Goal: Transaction & Acquisition: Subscribe to service/newsletter

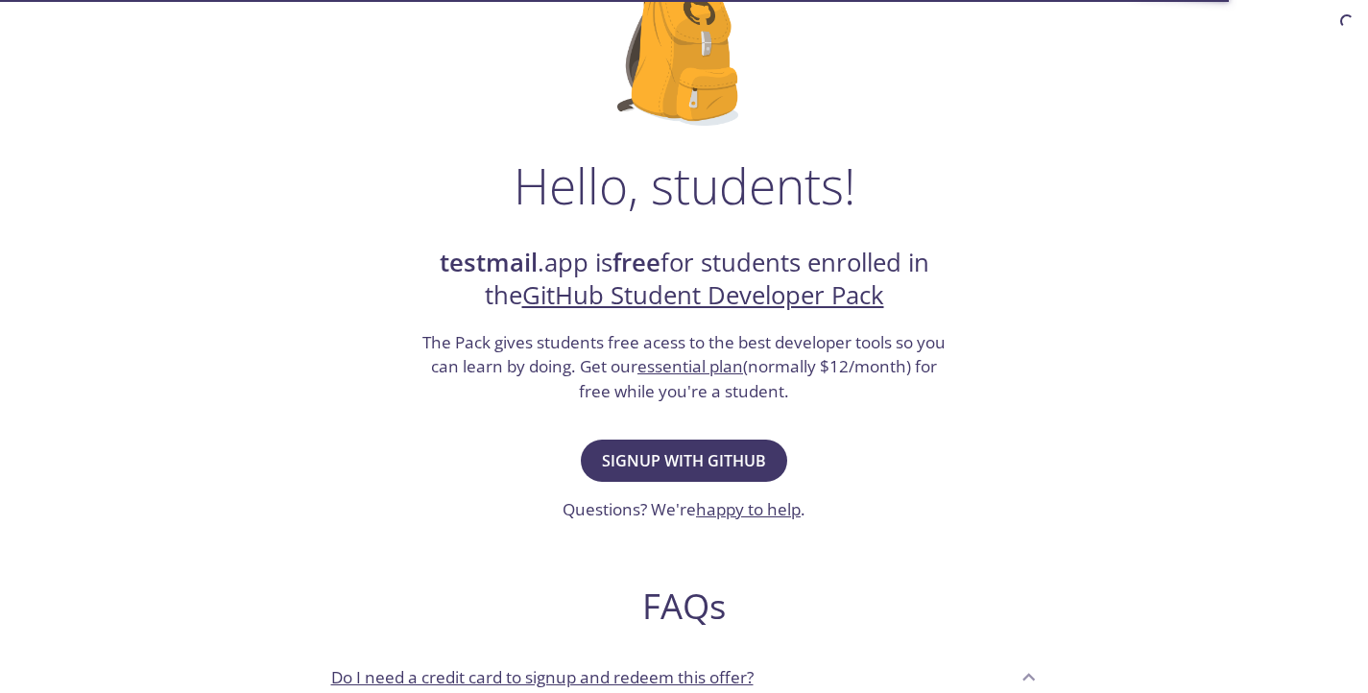
scroll to position [171, 0]
click at [601, 443] on button "Signup with GitHub" at bounding box center [684, 460] width 206 height 42
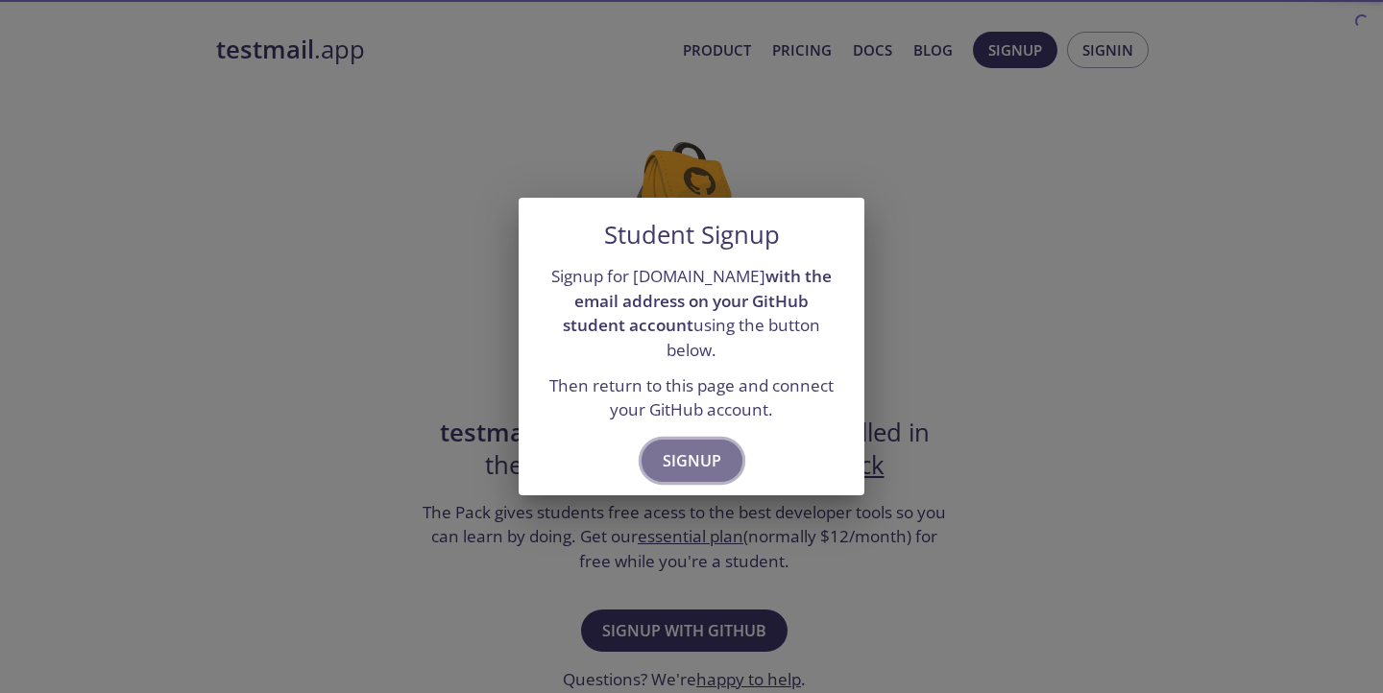
click at [669, 448] on span "Signup" at bounding box center [692, 460] width 59 height 27
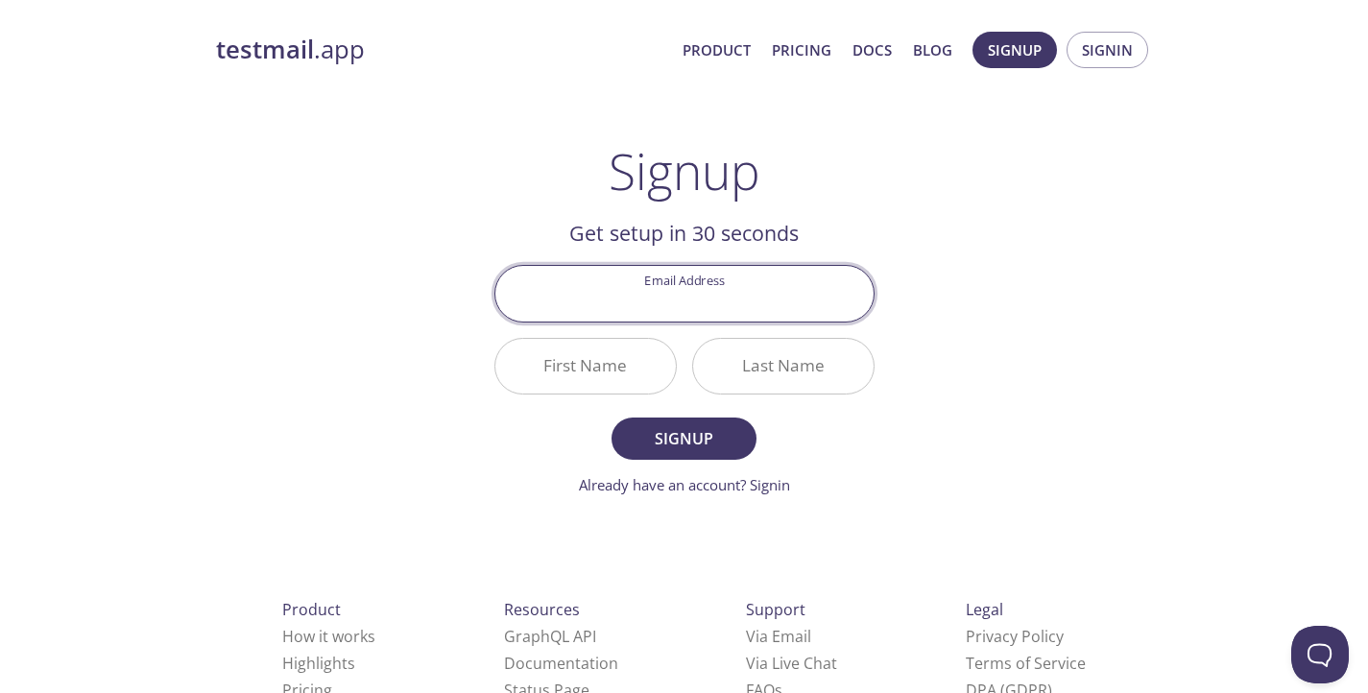
click at [712, 310] on input "Email Address" at bounding box center [684, 293] width 378 height 55
click at [715, 294] on input "Email Address" at bounding box center [684, 293] width 378 height 55
type input "chinusabale2005@gmail.com"
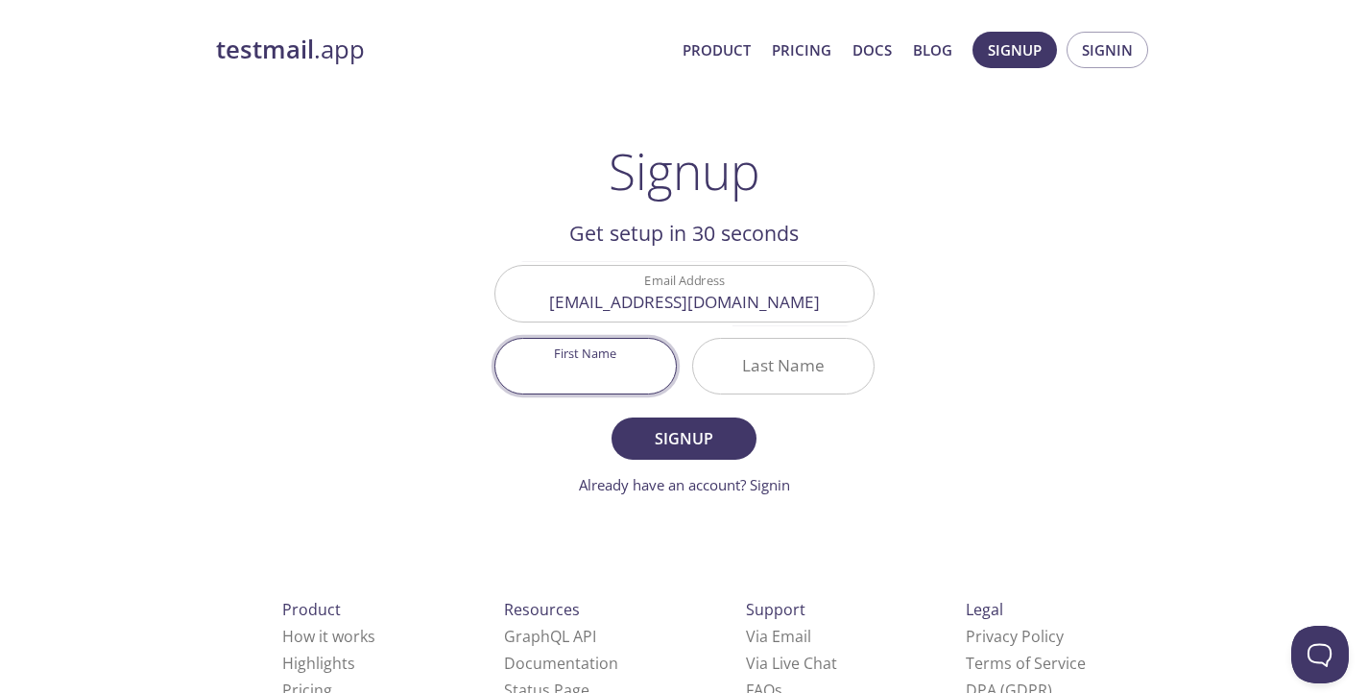
click at [644, 368] on input "First Name" at bounding box center [585, 366] width 181 height 55
type input "[PERSON_NAME]"
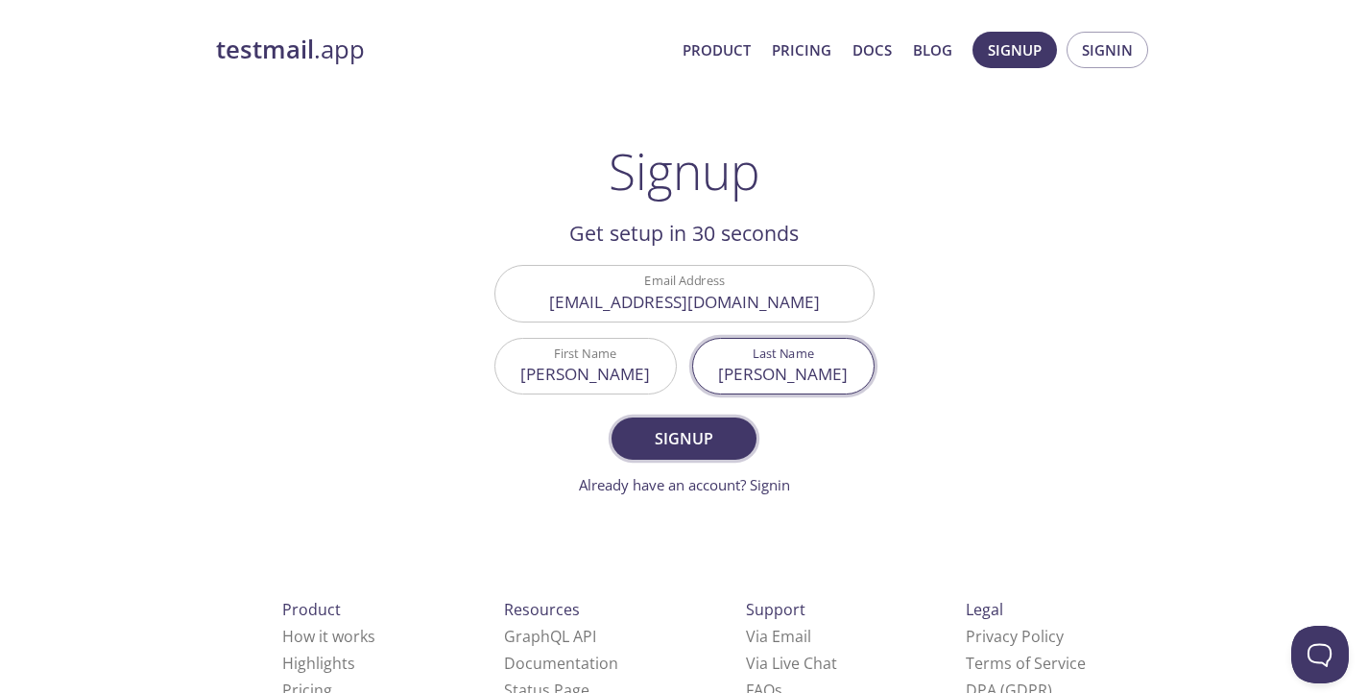
type input "[PERSON_NAME]"
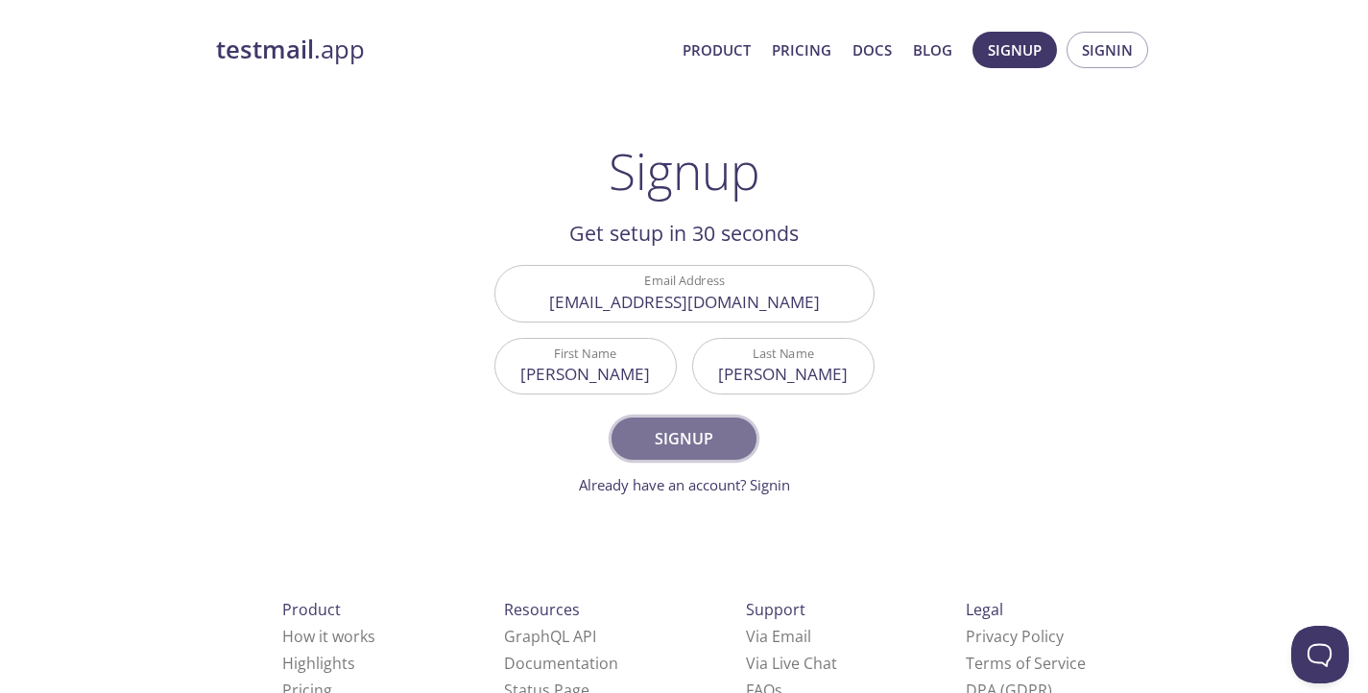
click at [720, 436] on span "Signup" at bounding box center [684, 438] width 102 height 27
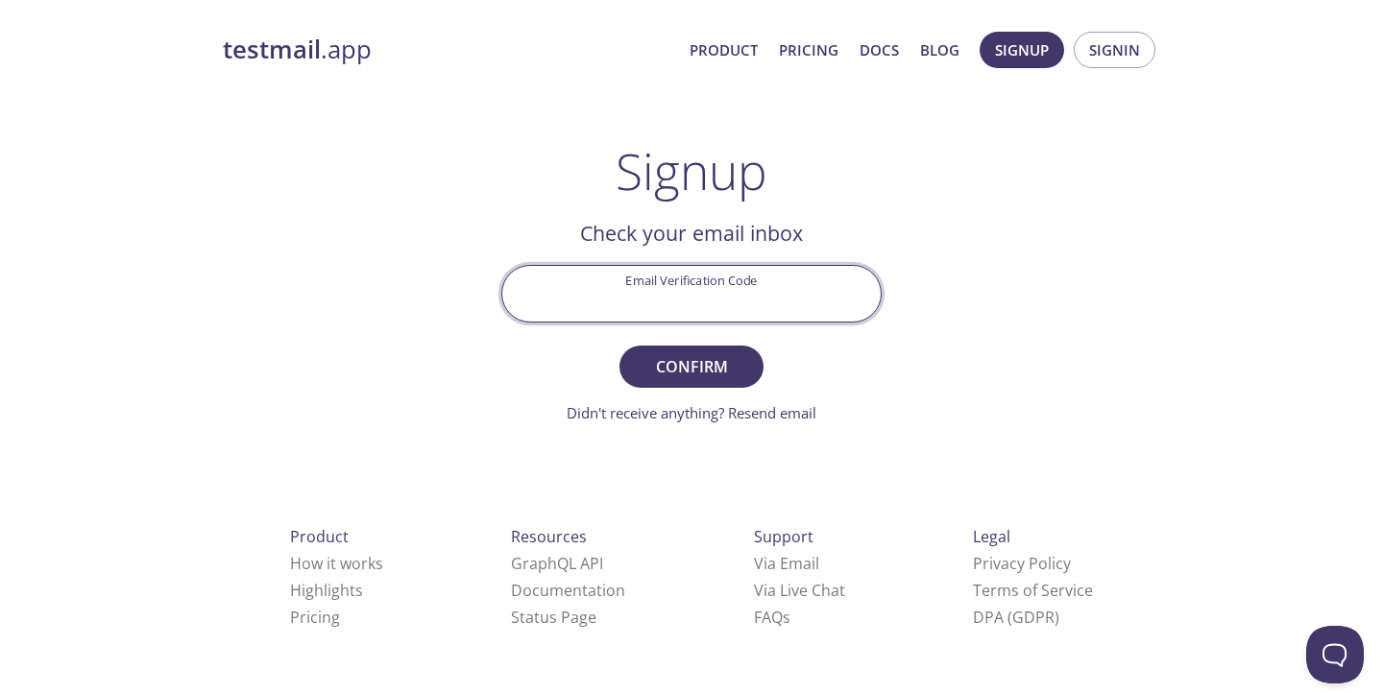
click at [744, 307] on input "Email Verification Code" at bounding box center [691, 293] width 378 height 55
paste input "S9A521"
type input "S9A521L"
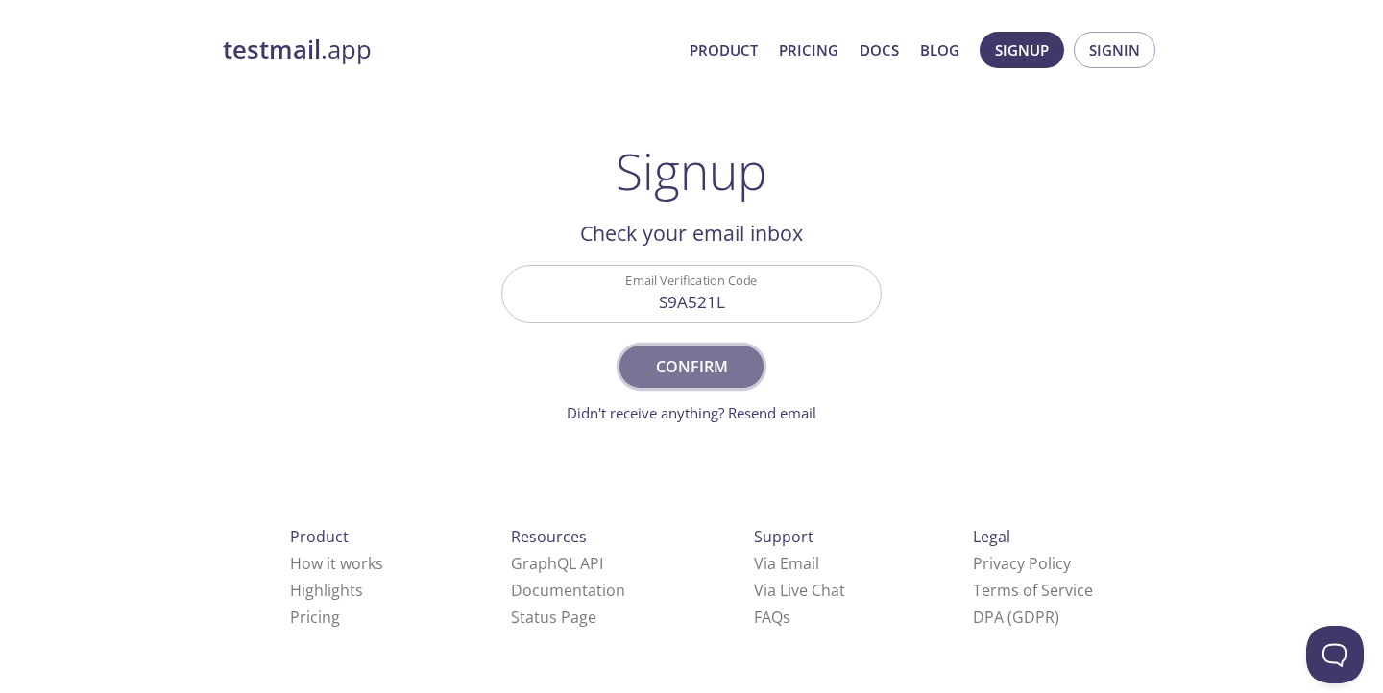
click at [714, 374] on span "Confirm" at bounding box center [691, 366] width 102 height 27
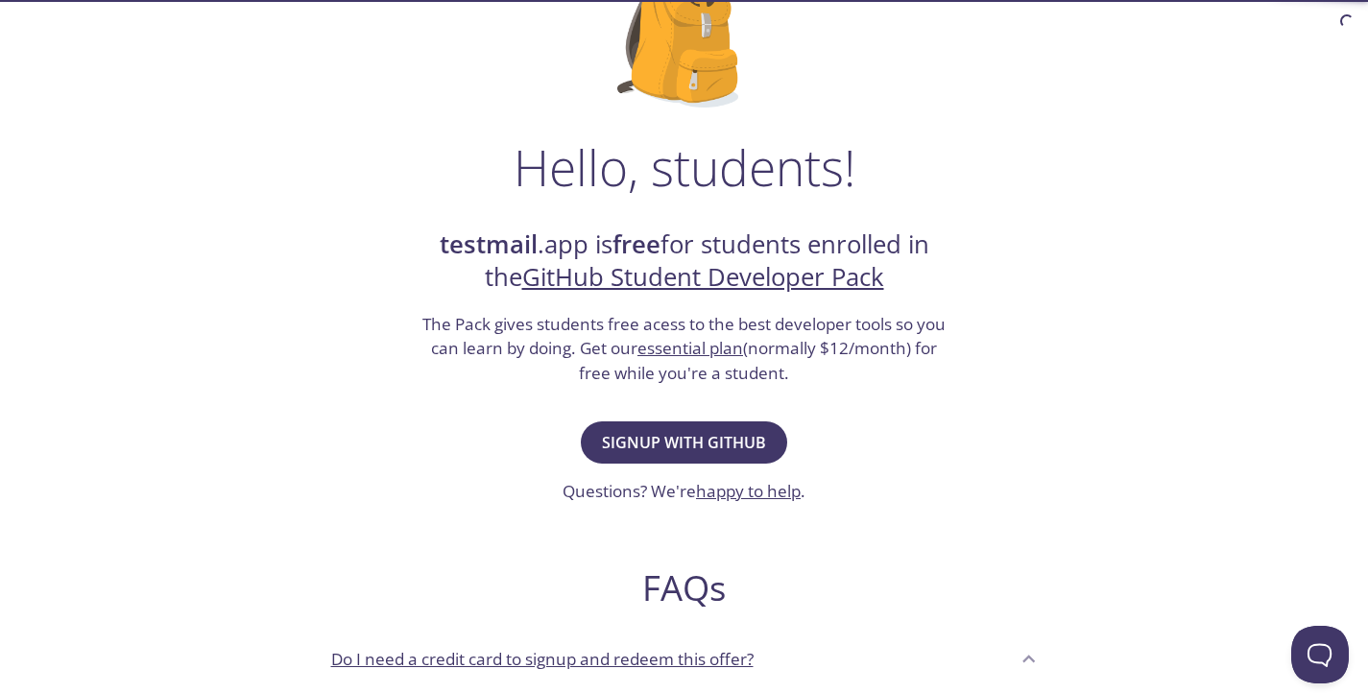
scroll to position [195, 0]
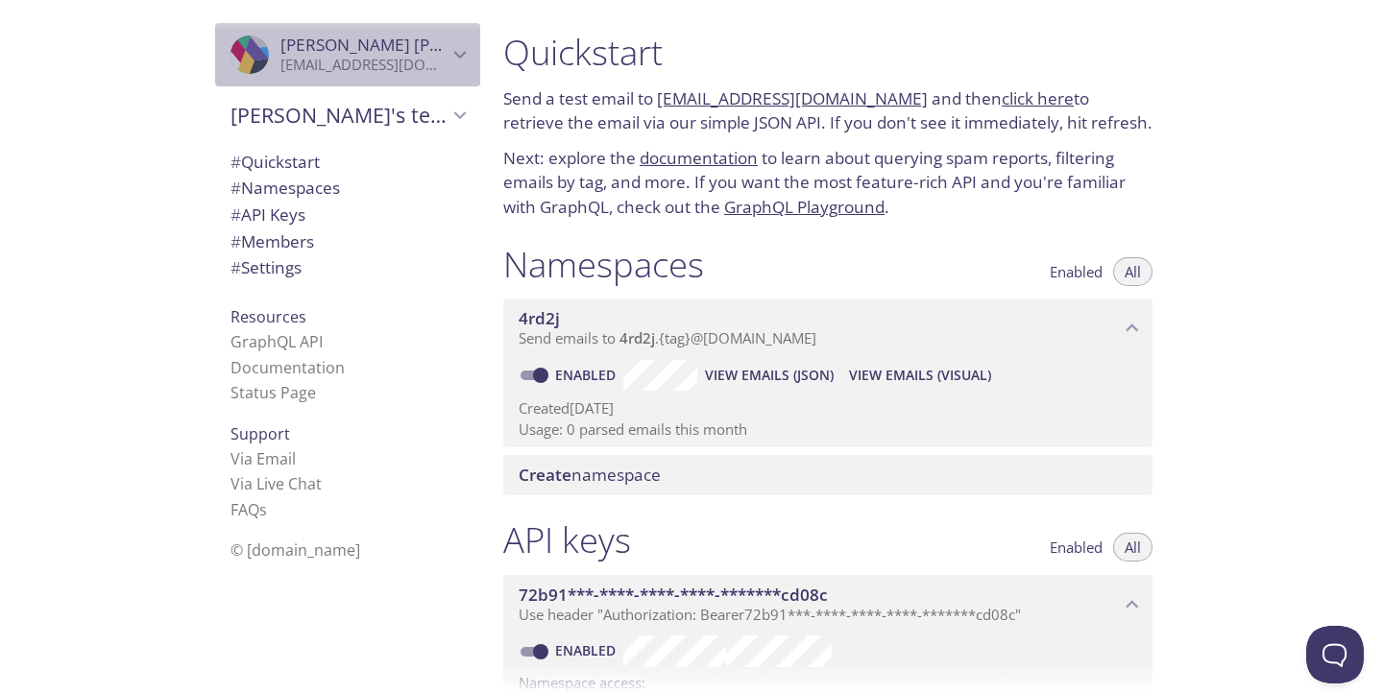
click at [329, 43] on span "Chinmay Sabale" at bounding box center [411, 45] width 263 height 22
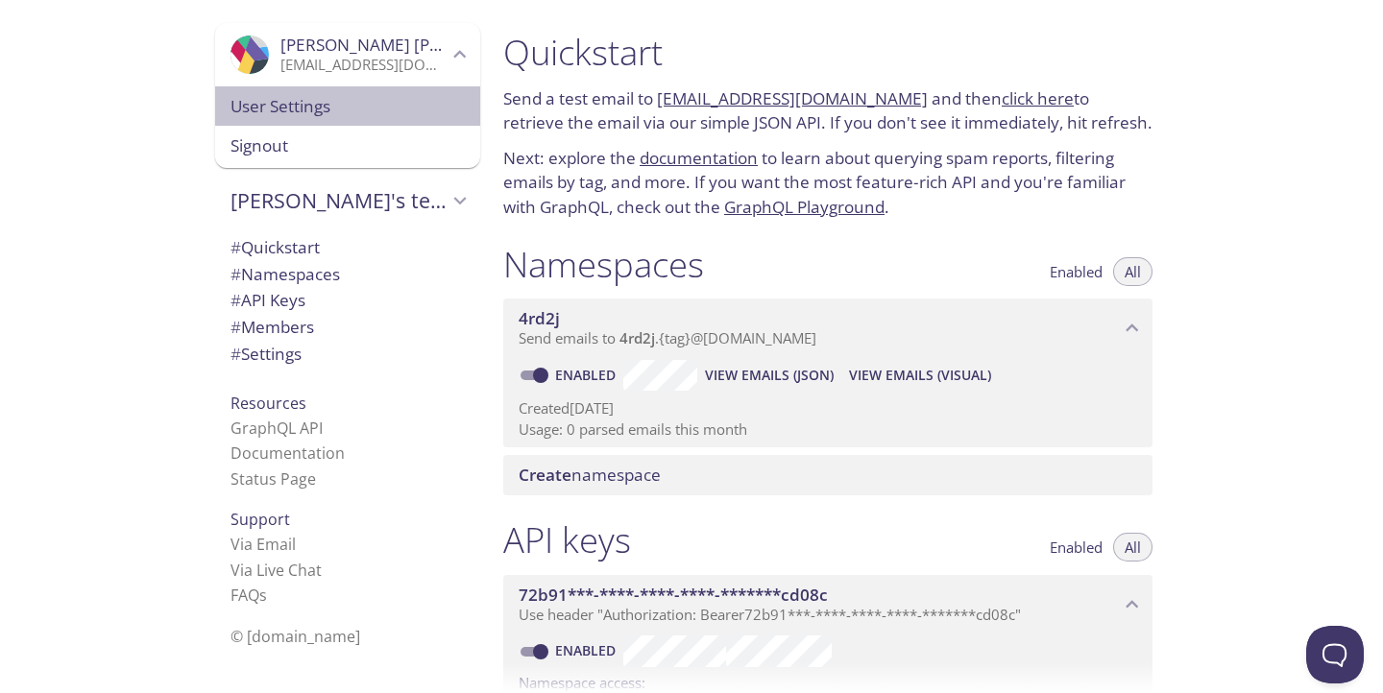
click at [259, 110] on span "User Settings" at bounding box center [347, 106] width 234 height 25
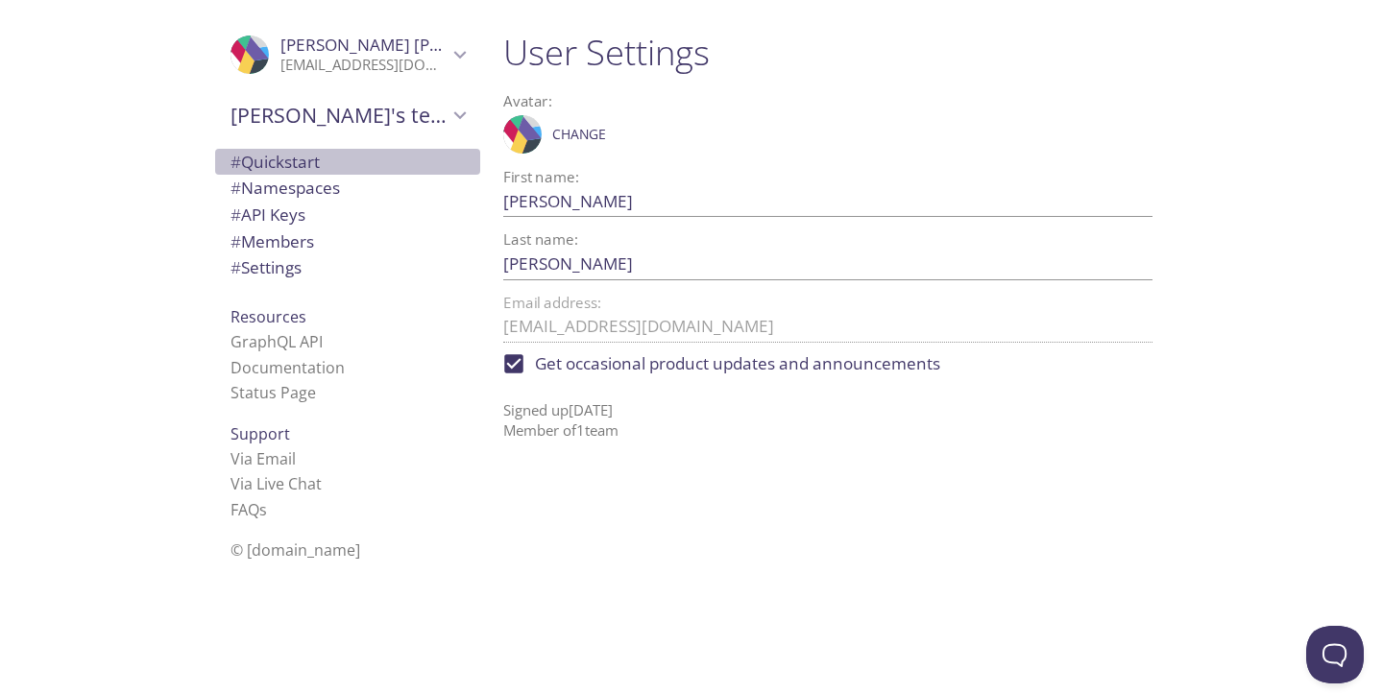
click at [296, 162] on span "# Quickstart" at bounding box center [274, 162] width 89 height 22
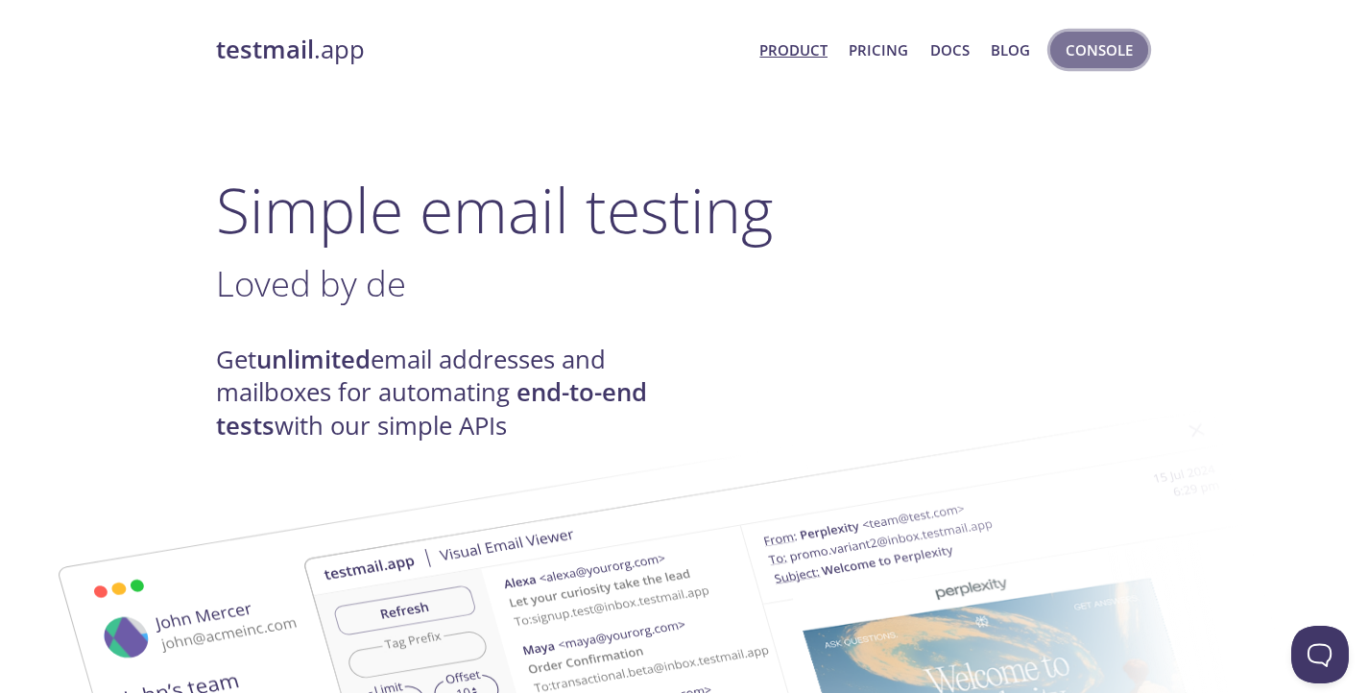
click at [1099, 65] on button "Console" at bounding box center [1099, 50] width 98 height 36
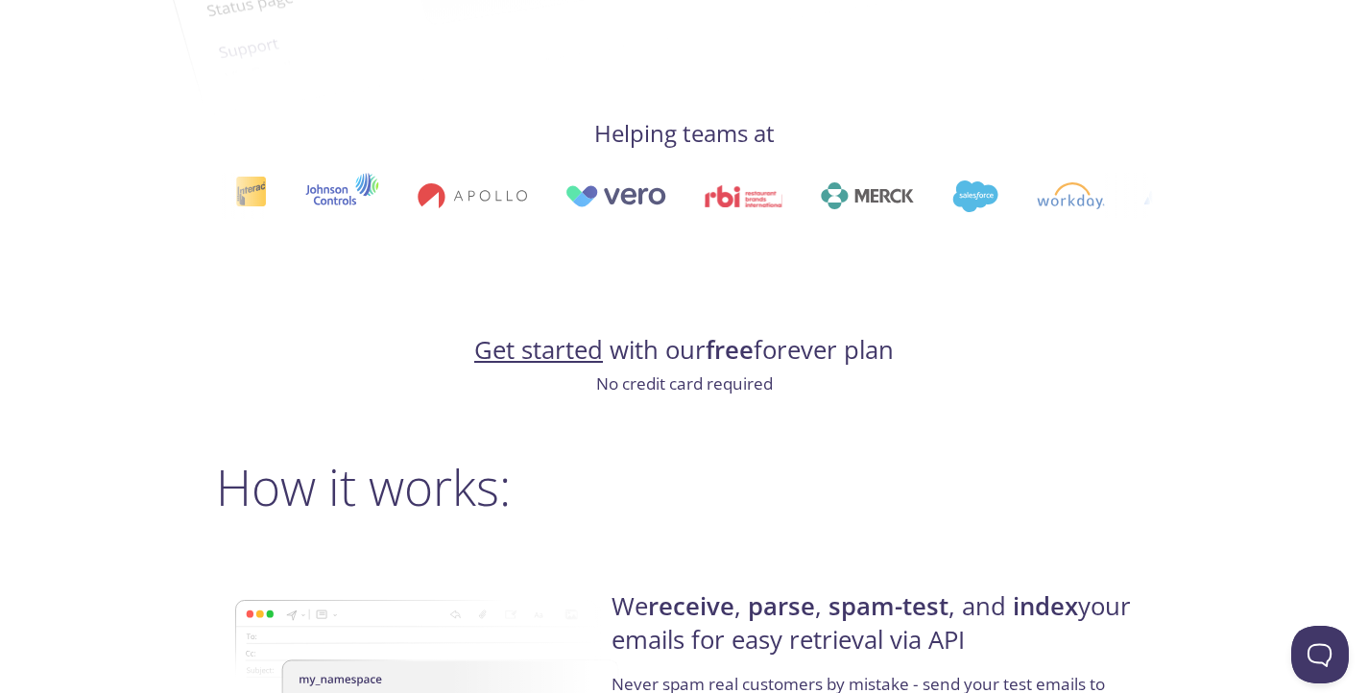
scroll to position [977, 0]
click at [489, 356] on link "Get started" at bounding box center [538, 351] width 129 height 34
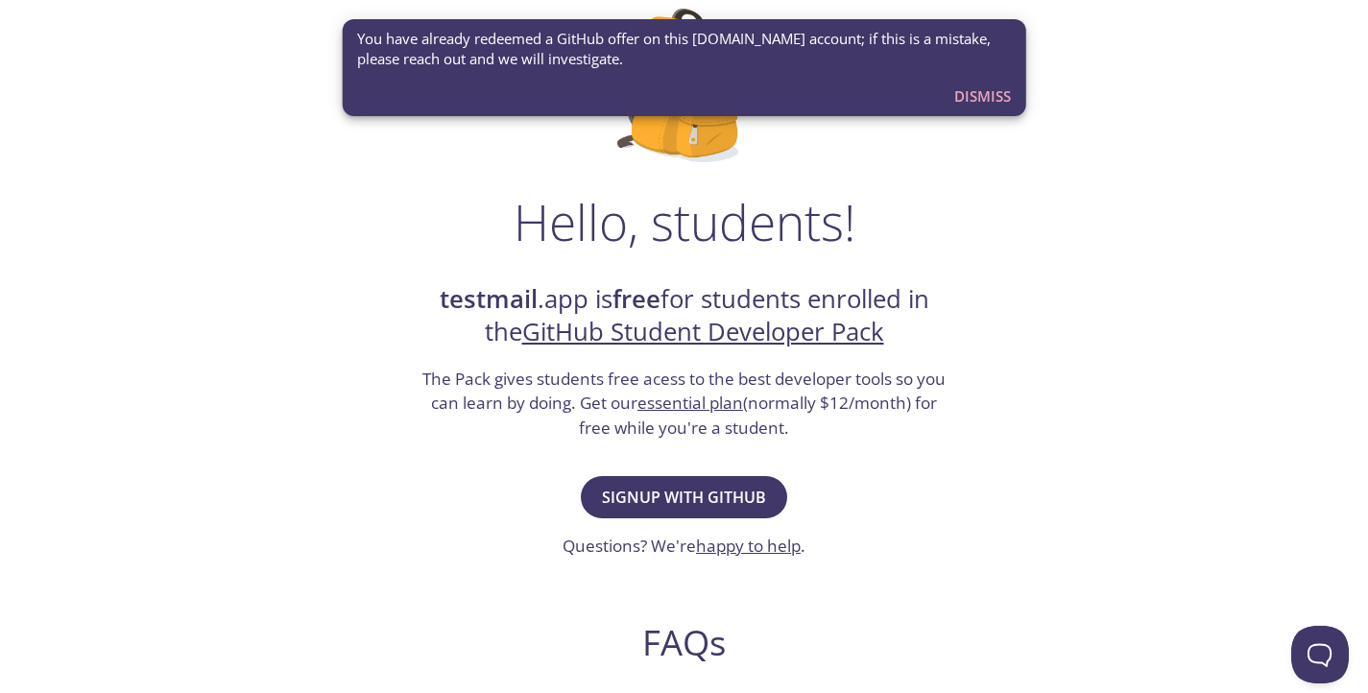
scroll to position [134, 0]
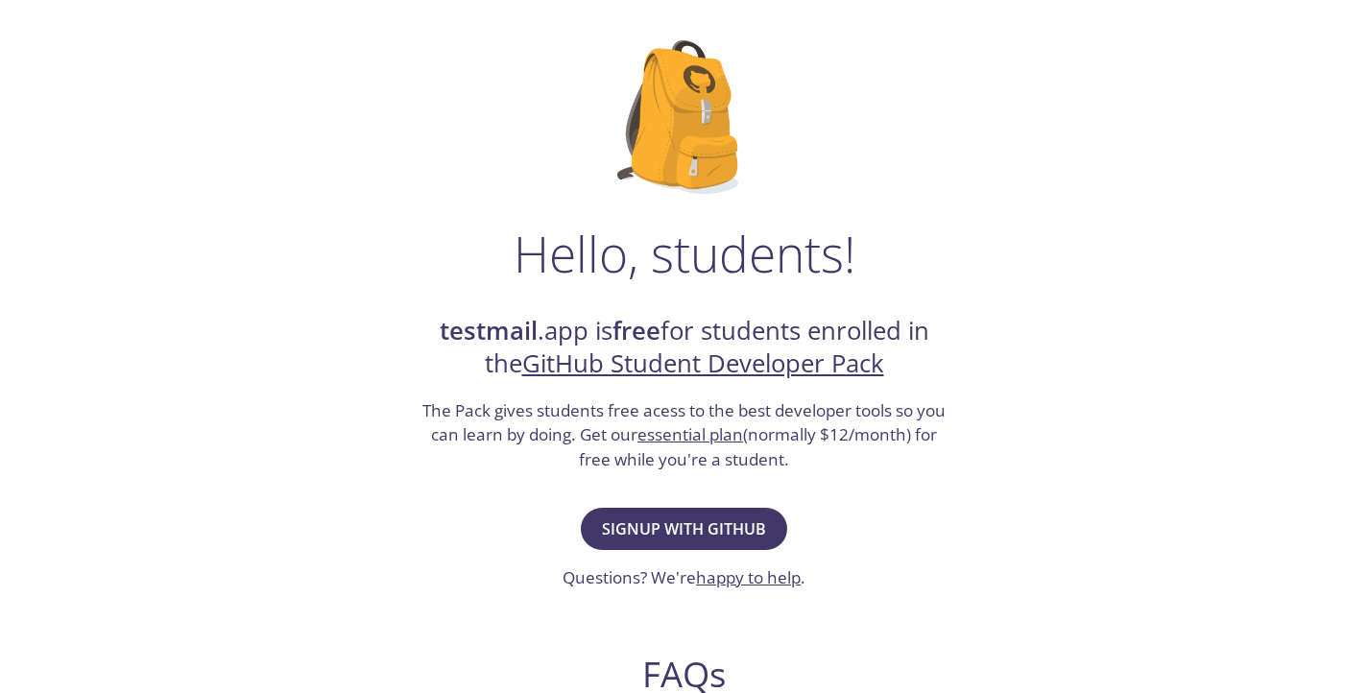
scroll to position [98, 0]
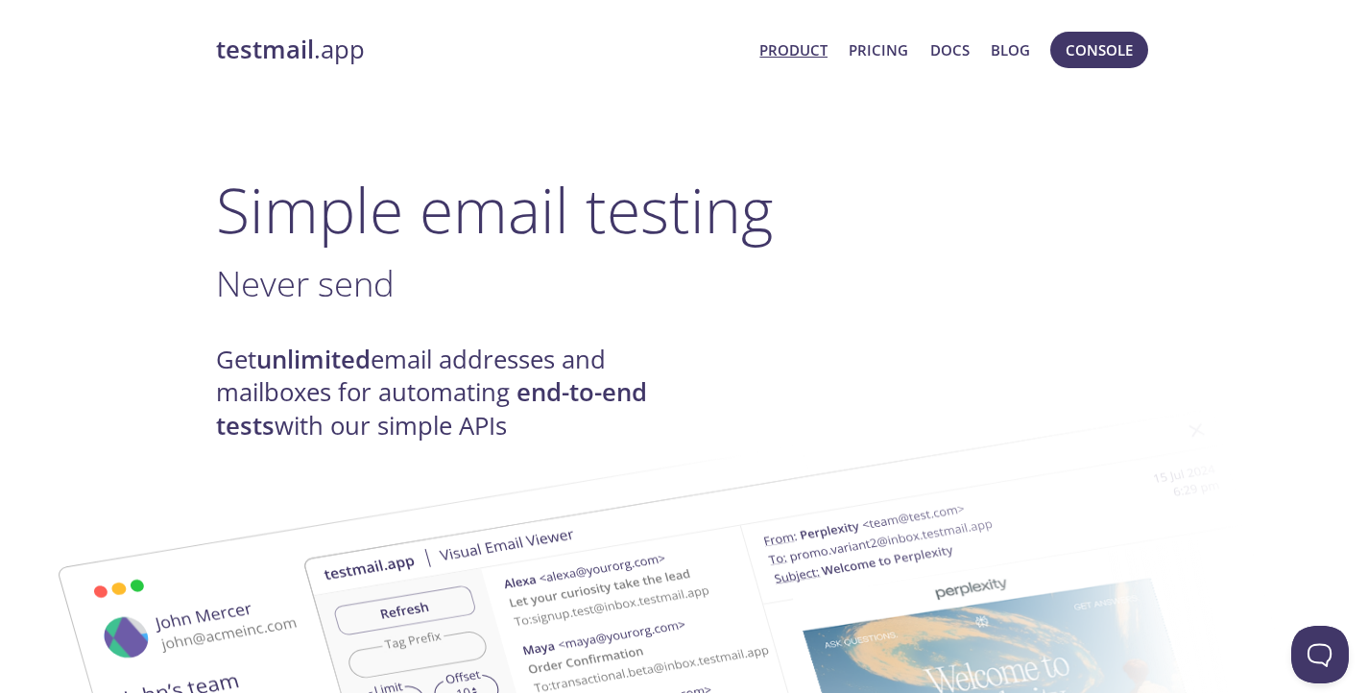
click at [813, 52] on link "Product" at bounding box center [794, 49] width 68 height 25
click at [1086, 62] on button "Console" at bounding box center [1099, 50] width 98 height 36
